Goal: Task Accomplishment & Management: Use online tool/utility

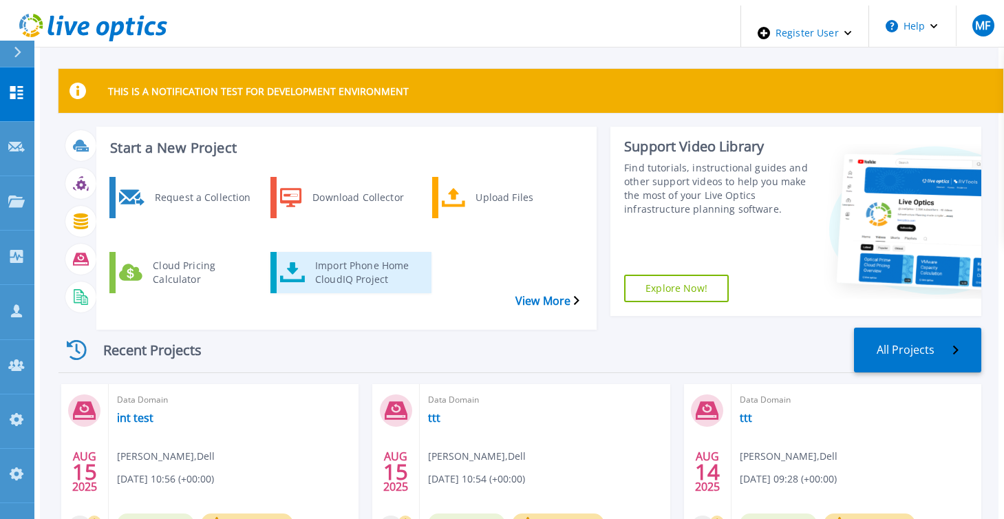
click at [327, 255] on div "Import Phone Home CloudIQ Project" at bounding box center [366, 272] width 117 height 34
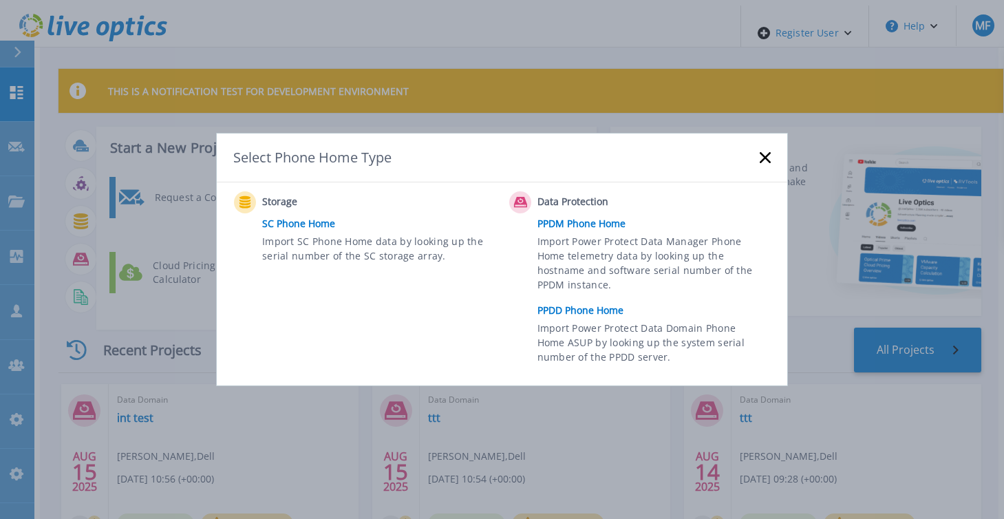
click at [572, 306] on link "PPDD Phone Home" at bounding box center [658, 310] width 240 height 21
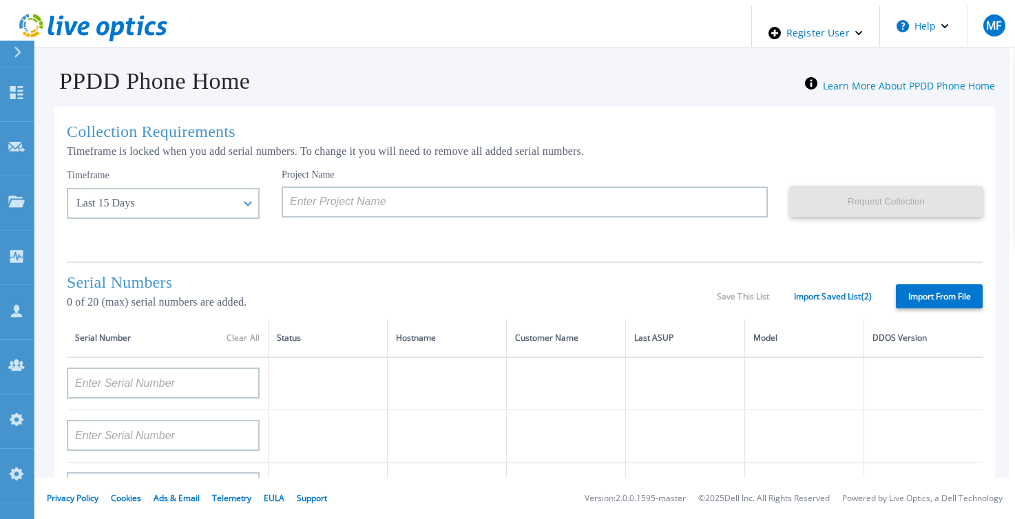
click at [913, 293] on label "Import From File" at bounding box center [938, 296] width 87 height 24
click at [0, 0] on input "Import From File" at bounding box center [0, 0] width 0 height 0
type input "APM00211700095"
type input "APX00232503747"
type input "APM00214914093"
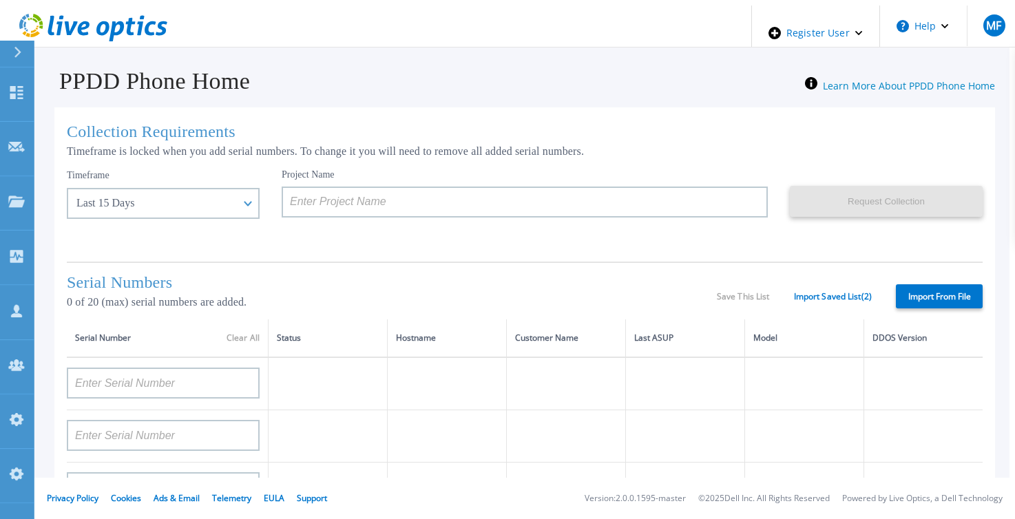
type input "APM00171836329"
type input "APM00212026971"
type input "APM00214914094"
type input "APX00234502218"
type input "APM00212018359"
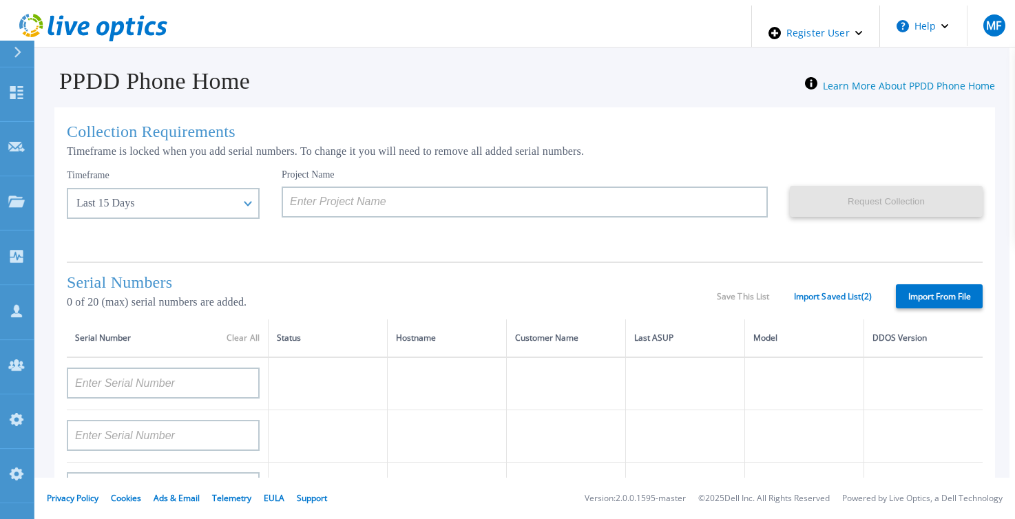
type input "APX00232503745"
type input "APX00232503743"
type input "APM00193603655"
type input "APM00212517749"
type input "APX00232503742"
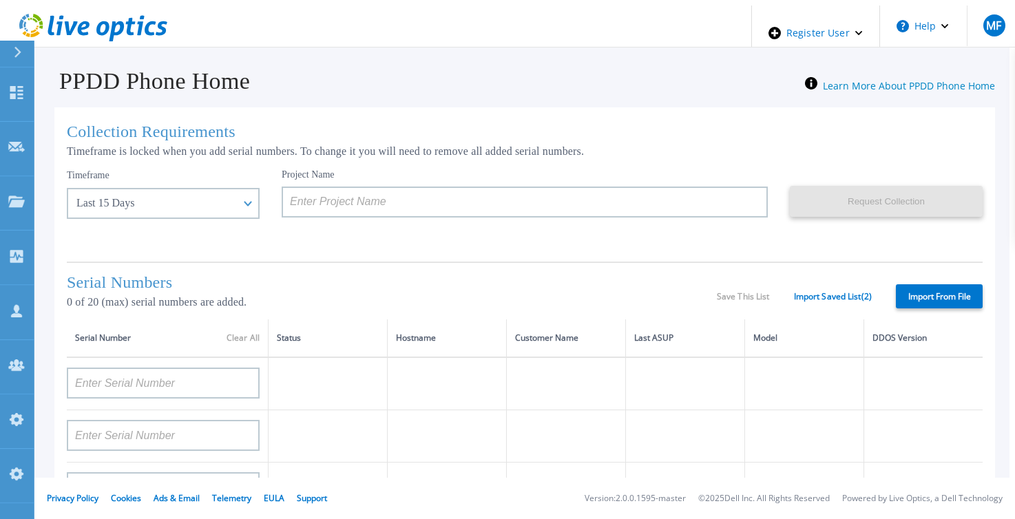
type input "APM00212702822"
type input "APM00212610953"
type input "APM00202614668"
type input "APM00212613652"
type input "APX00222101185"
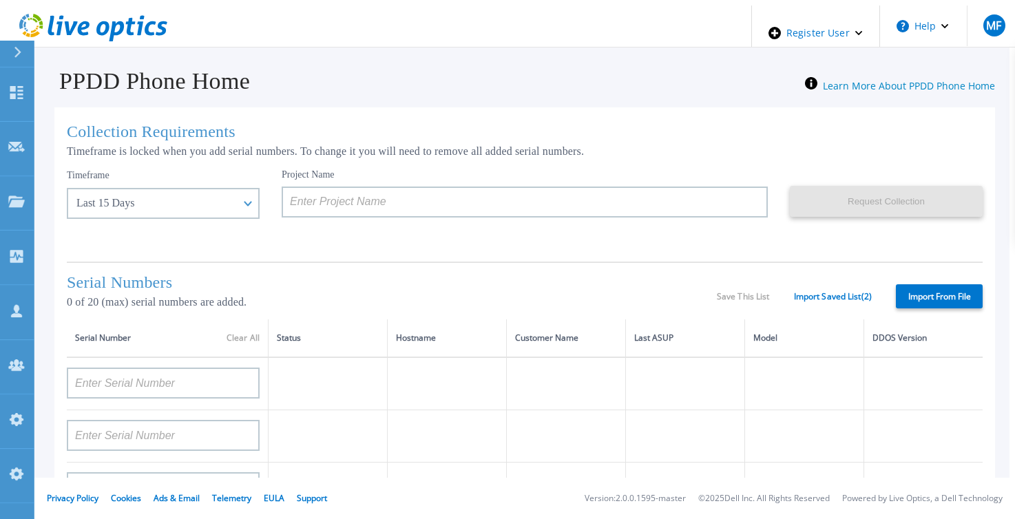
type input "AUDVUX6XJHDJFE"
type input "APM00133543104"
